Goal: Task Accomplishment & Management: Manage account settings

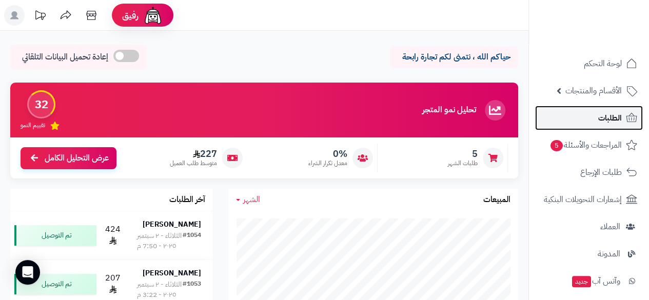
click at [614, 114] on span "الطلبات" at bounding box center [610, 118] width 24 height 14
click at [598, 115] on span "الطلبات" at bounding box center [610, 118] width 24 height 14
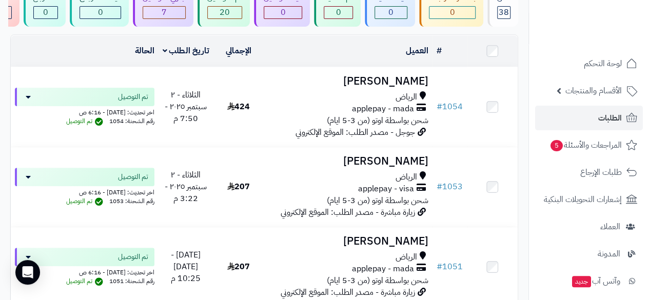
scroll to position [37, 0]
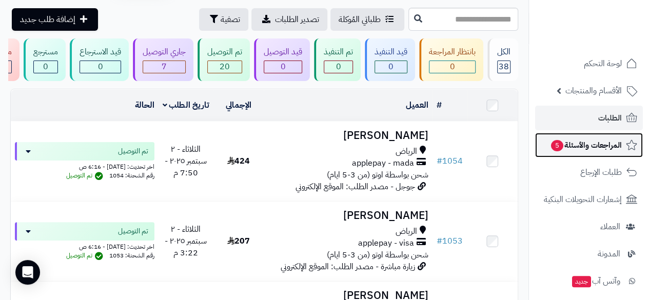
click at [588, 144] on span "المراجعات والأسئلة 5" at bounding box center [586, 145] width 72 height 14
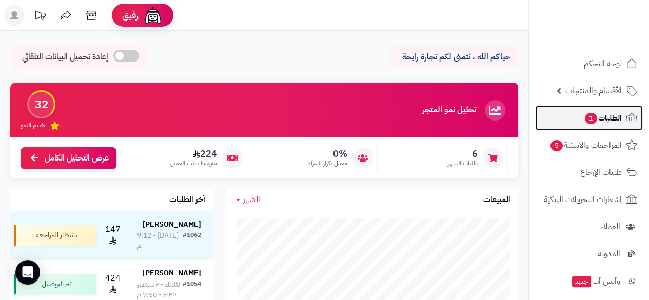
click at [606, 118] on span "الطلبات 1" at bounding box center [603, 118] width 38 height 14
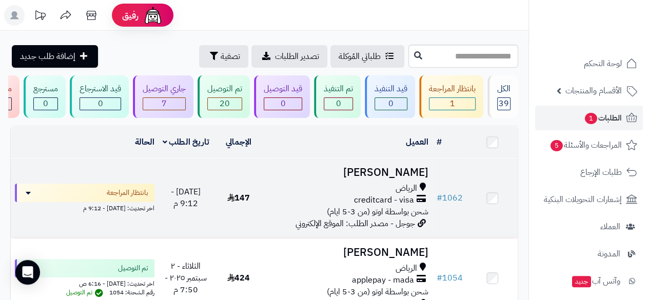
click at [414, 190] on span "الرياض" at bounding box center [406, 189] width 22 height 12
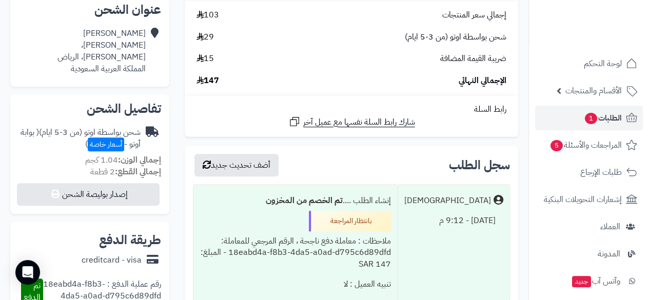
scroll to position [259, 0]
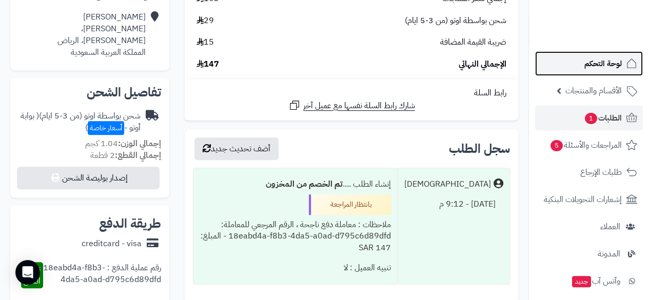
click at [605, 61] on span "لوحة التحكم" at bounding box center [602, 63] width 37 height 14
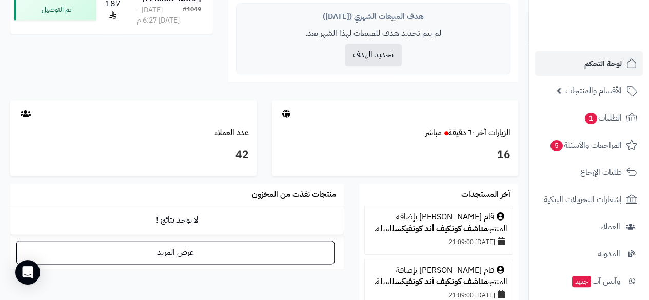
scroll to position [485, 0]
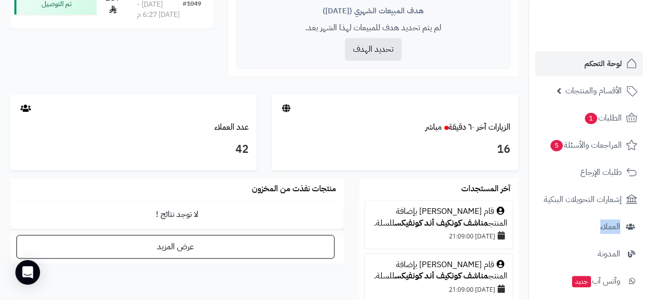
drag, startPoint x: 528, startPoint y: 190, endPoint x: 528, endPoint y: 216, distance: 26.1
click at [528, 216] on nav "لوحة التحكم الأقسام والمنتجات المنتجات مخزون الخيارات الأقسام الماركات مواصفات …" at bounding box center [588, 163] width 120 height 300
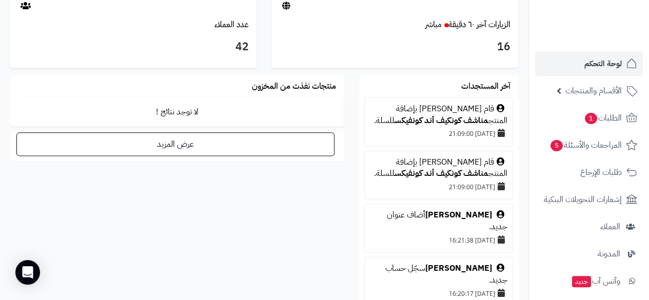
scroll to position [615, 0]
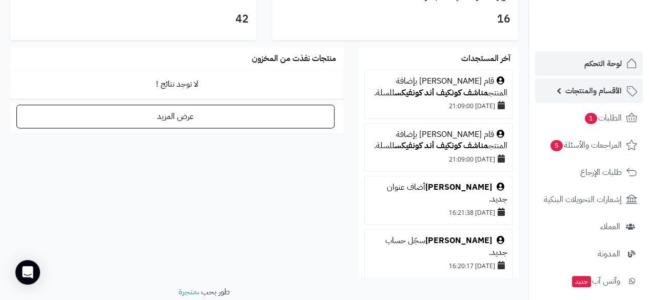
click at [563, 89] on link "الأقسام والمنتجات" at bounding box center [589, 90] width 108 height 25
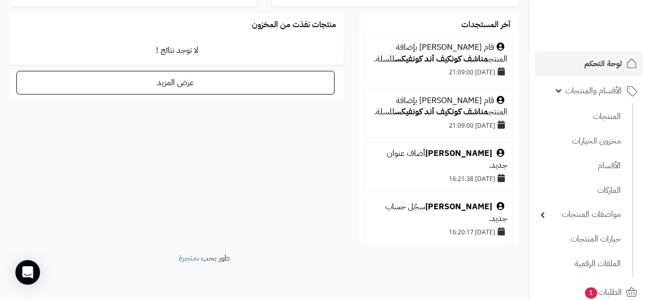
scroll to position [672, 0]
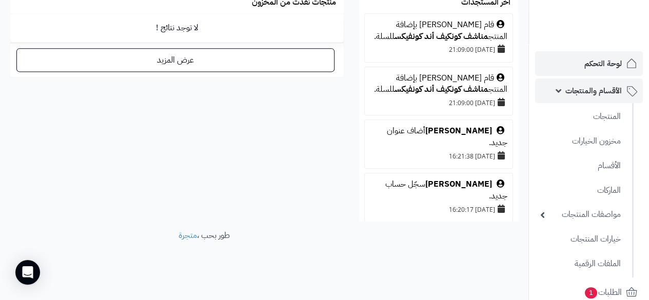
click at [553, 89] on link "الأقسام والمنتجات" at bounding box center [589, 90] width 108 height 25
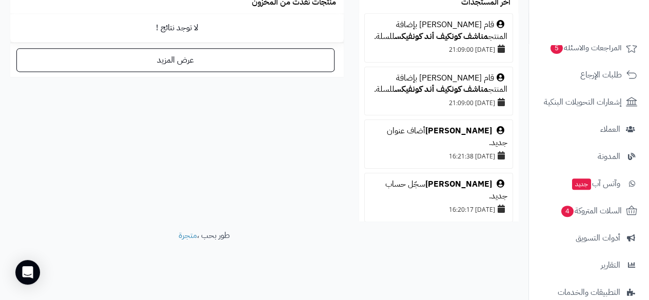
scroll to position [144, 0]
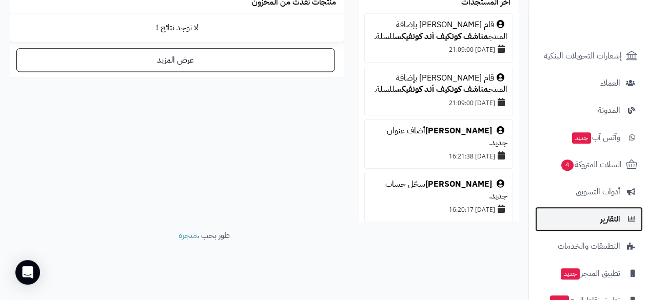
click at [617, 219] on span "التقارير" at bounding box center [610, 219] width 20 height 14
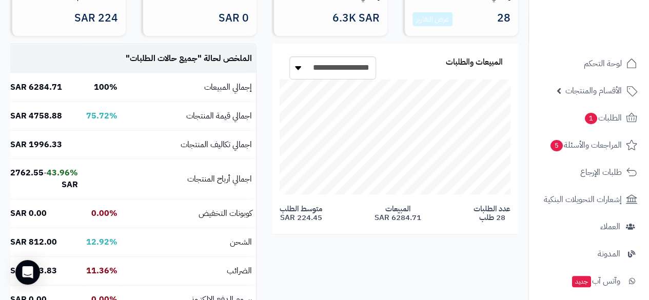
scroll to position [69, 0]
